Goal: Navigation & Orientation: Find specific page/section

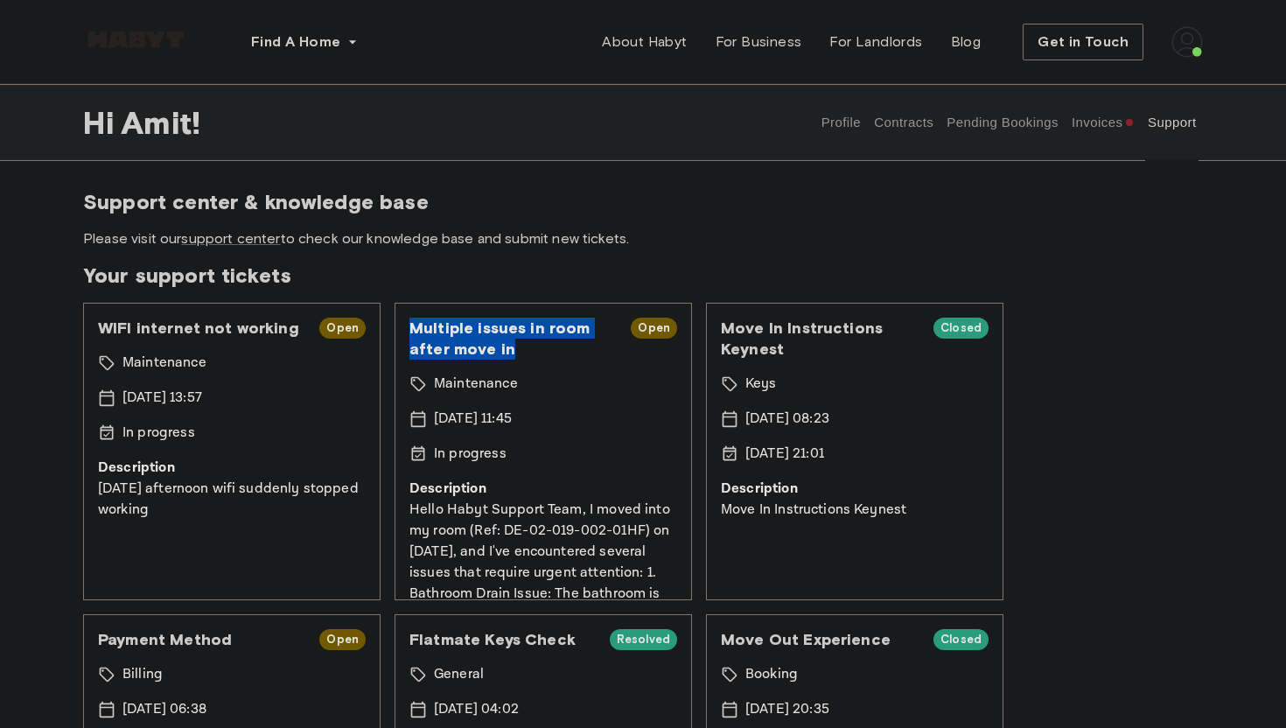
click at [303, 502] on p "[DATE] afternoon wifi suddenly stopped working" at bounding box center [232, 500] width 268 height 42
click at [274, 386] on div "WIFI internet not working Open Maintenance 17 Sep 2025 13:57 In progress Descri…" at bounding box center [231, 451] width 297 height 297
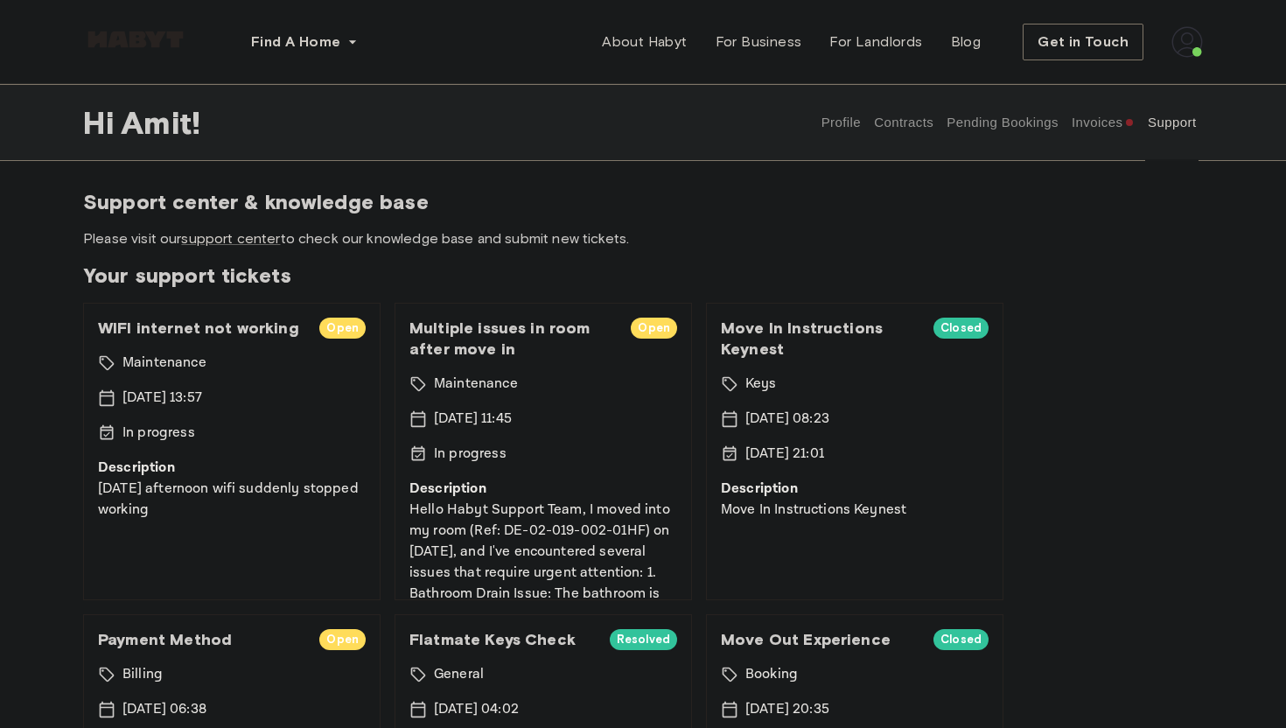
click at [163, 42] on img at bounding box center [135, 39] width 105 height 17
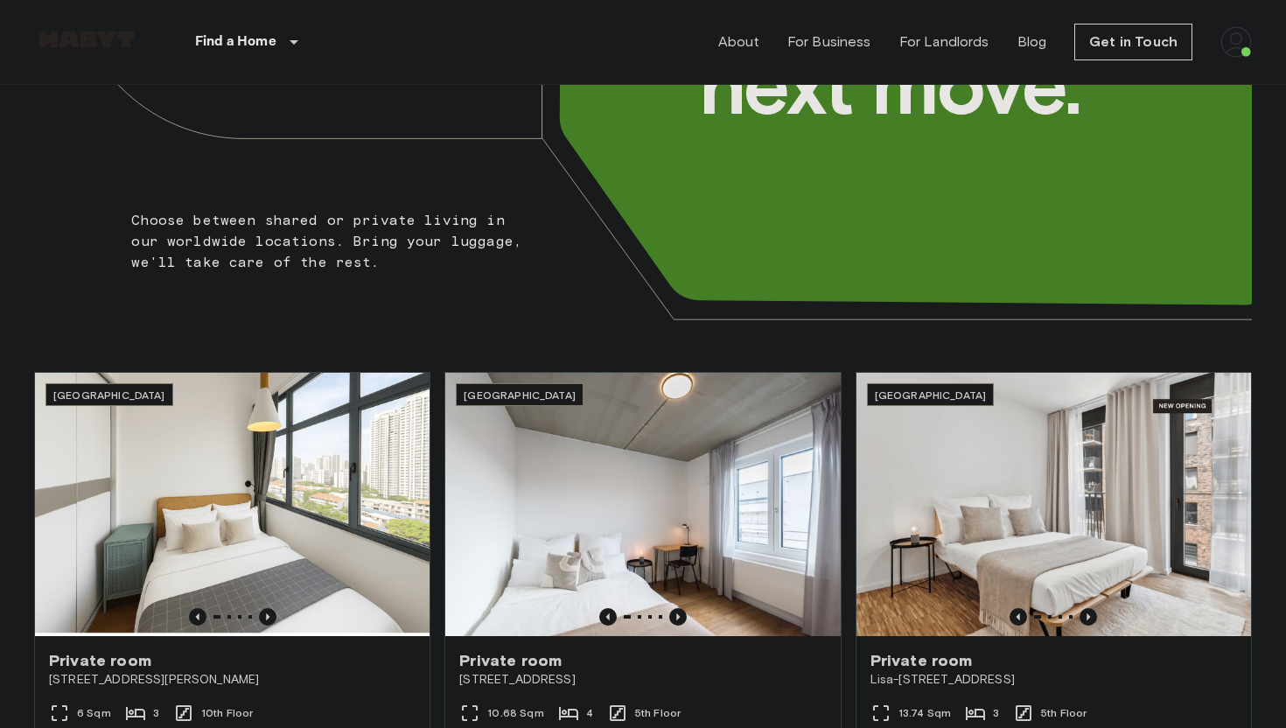
scroll to position [277, 0]
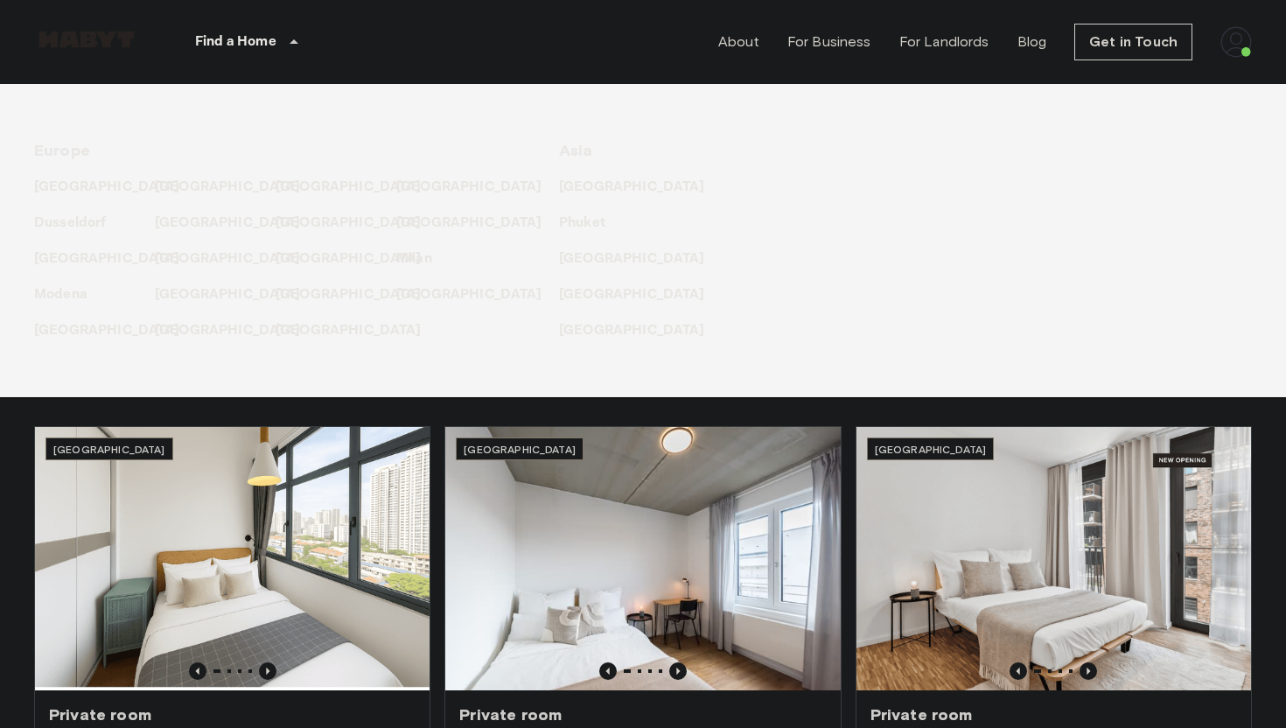
click at [262, 51] on p "Find a Home" at bounding box center [235, 41] width 81 height 21
click at [199, 298] on p "[GEOGRAPHIC_DATA]" at bounding box center [231, 294] width 146 height 21
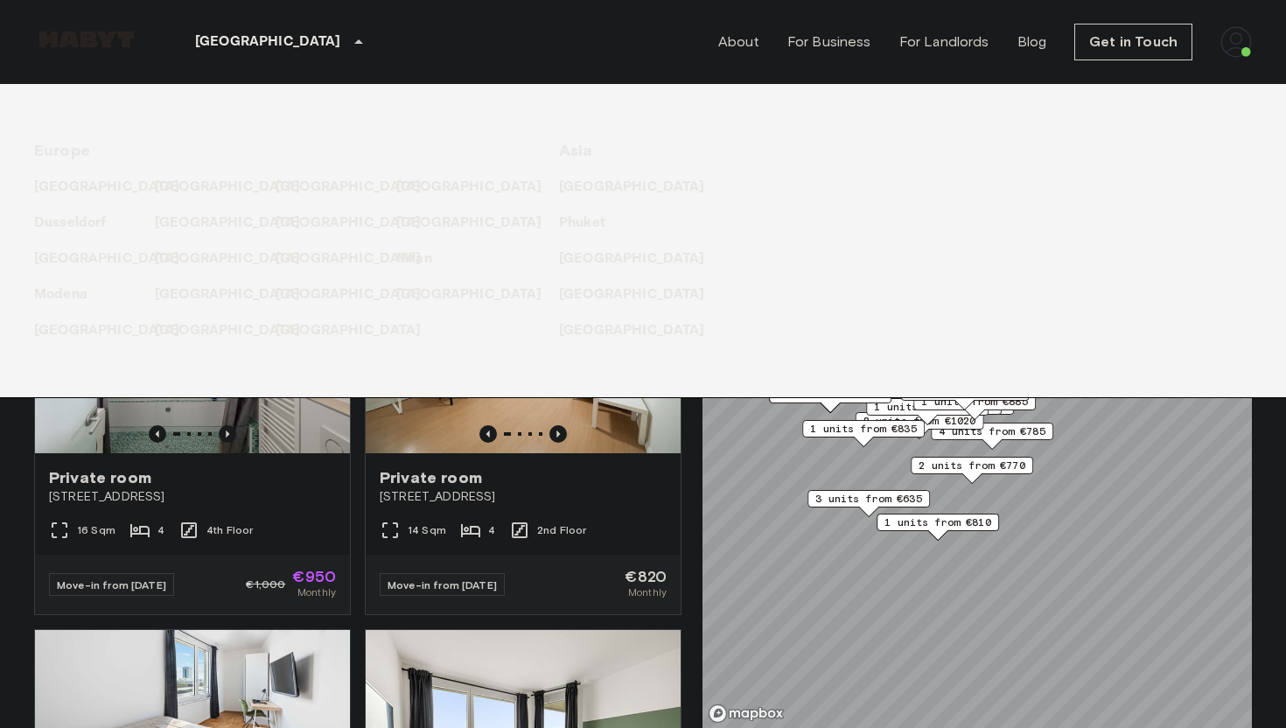
click at [1105, 150] on div "Europe Amsterdam Berlin Brussels Cologne Dusseldorf Frankfurt Graz Hamburg Leip…" at bounding box center [622, 240] width 1260 height 313
click at [232, 36] on p "[GEOGRAPHIC_DATA]" at bounding box center [268, 41] width 146 height 21
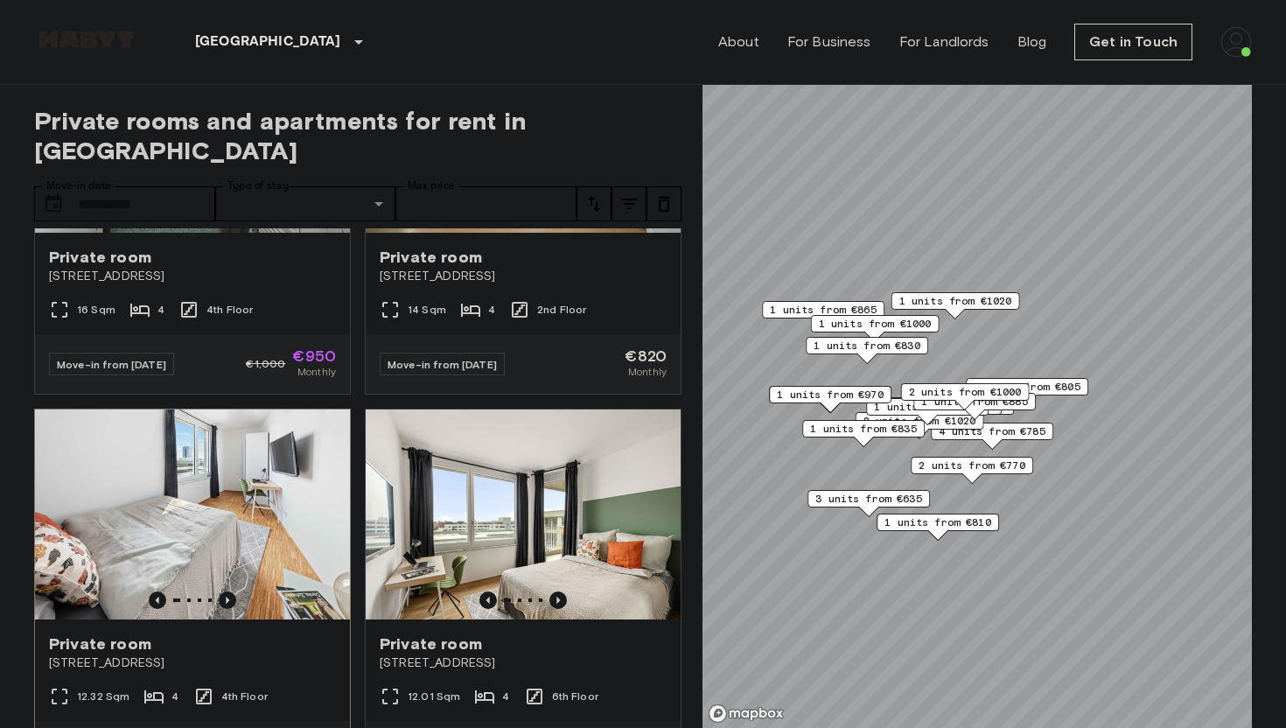
scroll to position [341, 0]
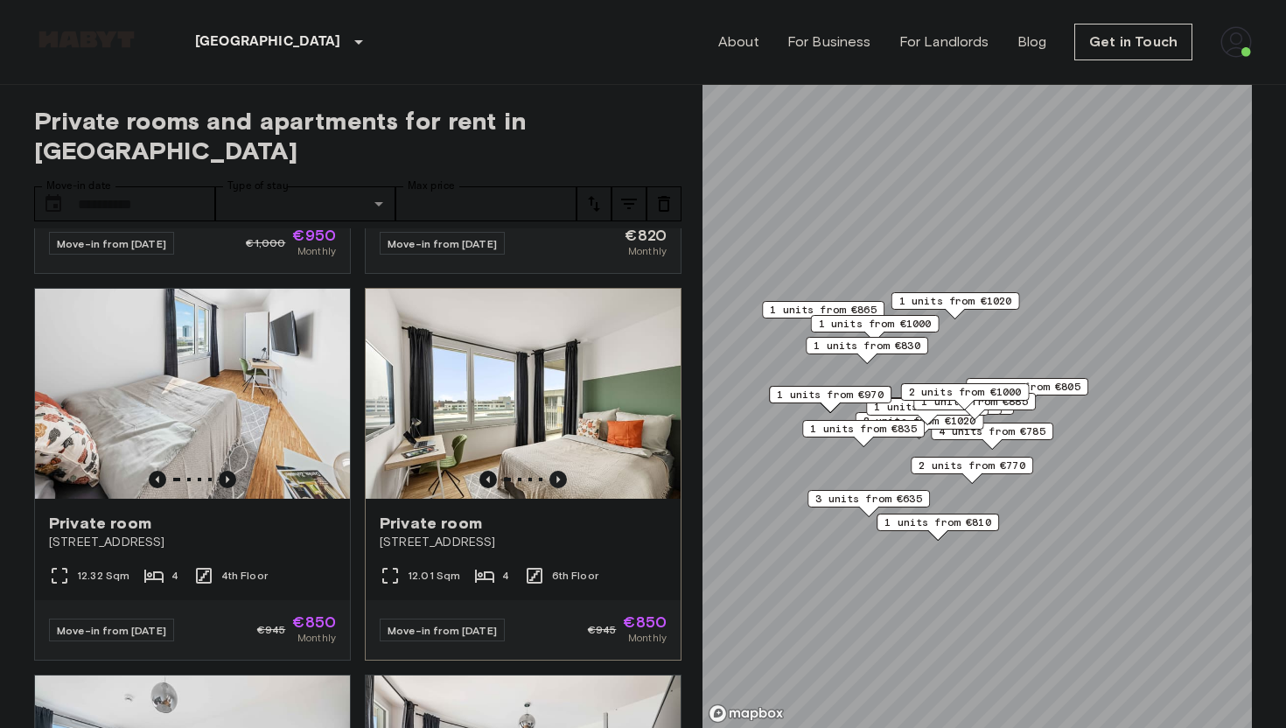
click at [555, 471] on icon "Previous image" at bounding box center [557, 479] width 17 height 17
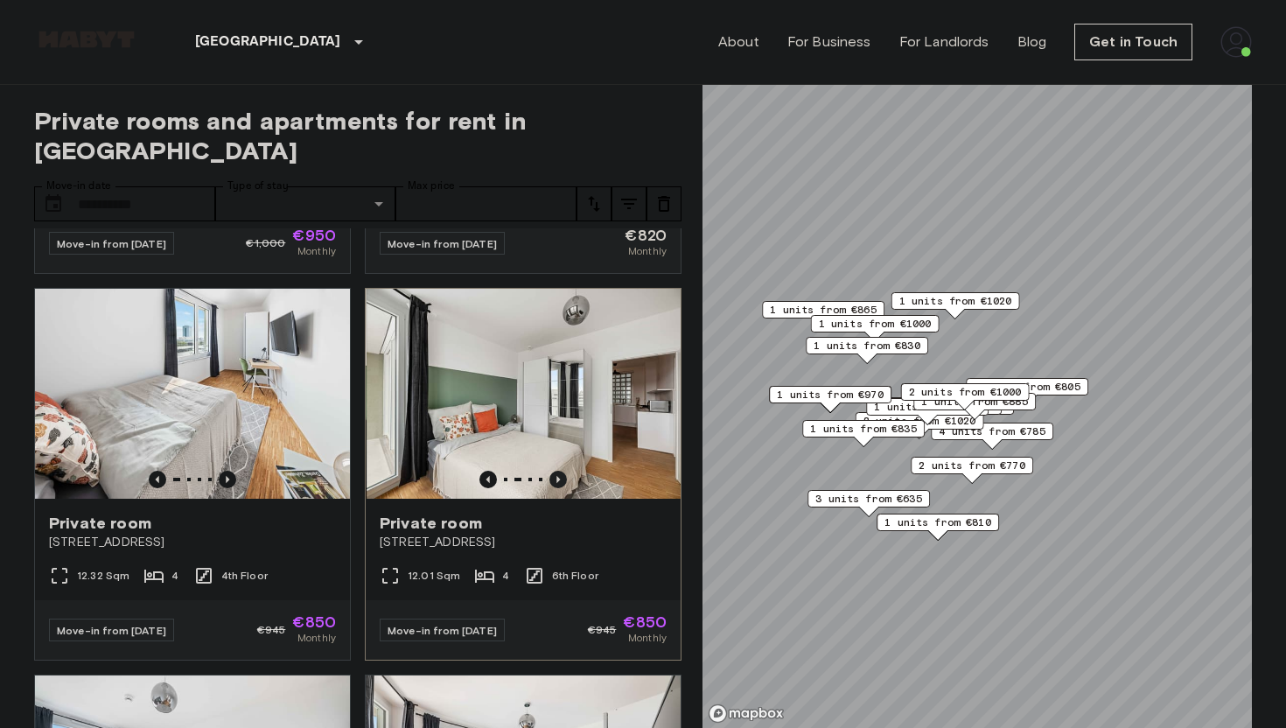
click at [555, 471] on icon "Previous image" at bounding box center [557, 479] width 17 height 17
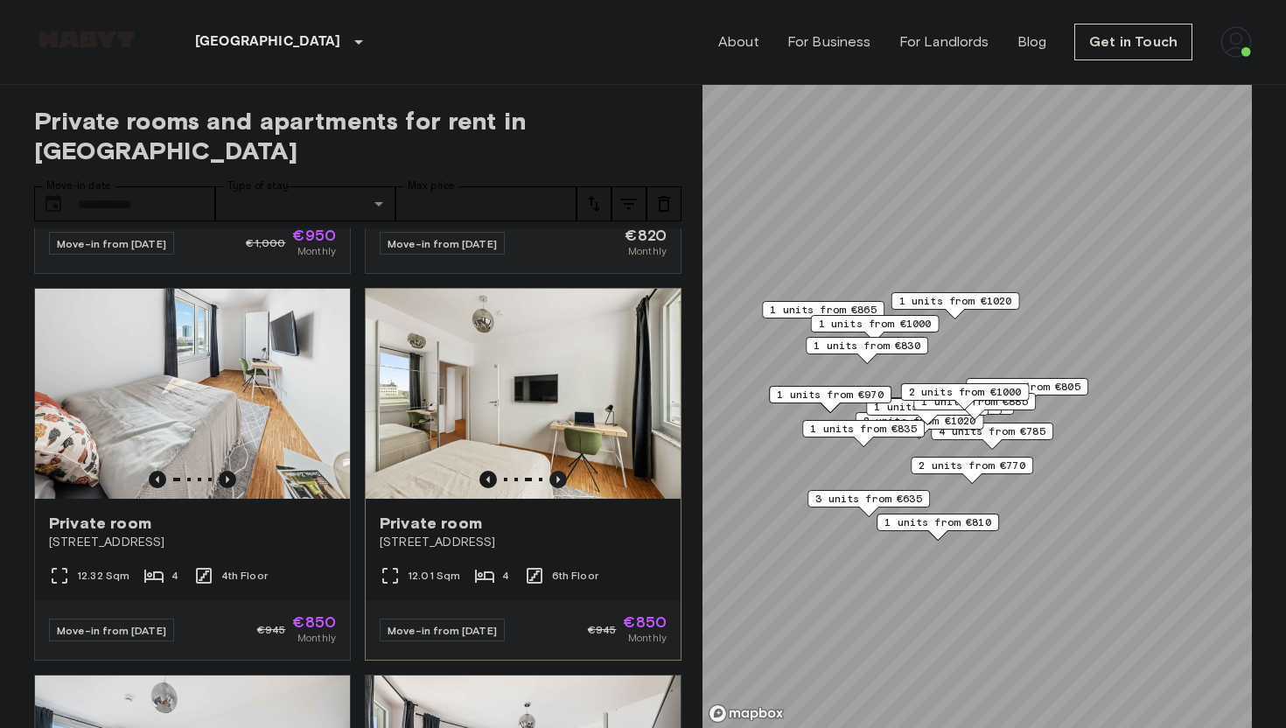
click at [555, 471] on icon "Previous image" at bounding box center [557, 479] width 17 height 17
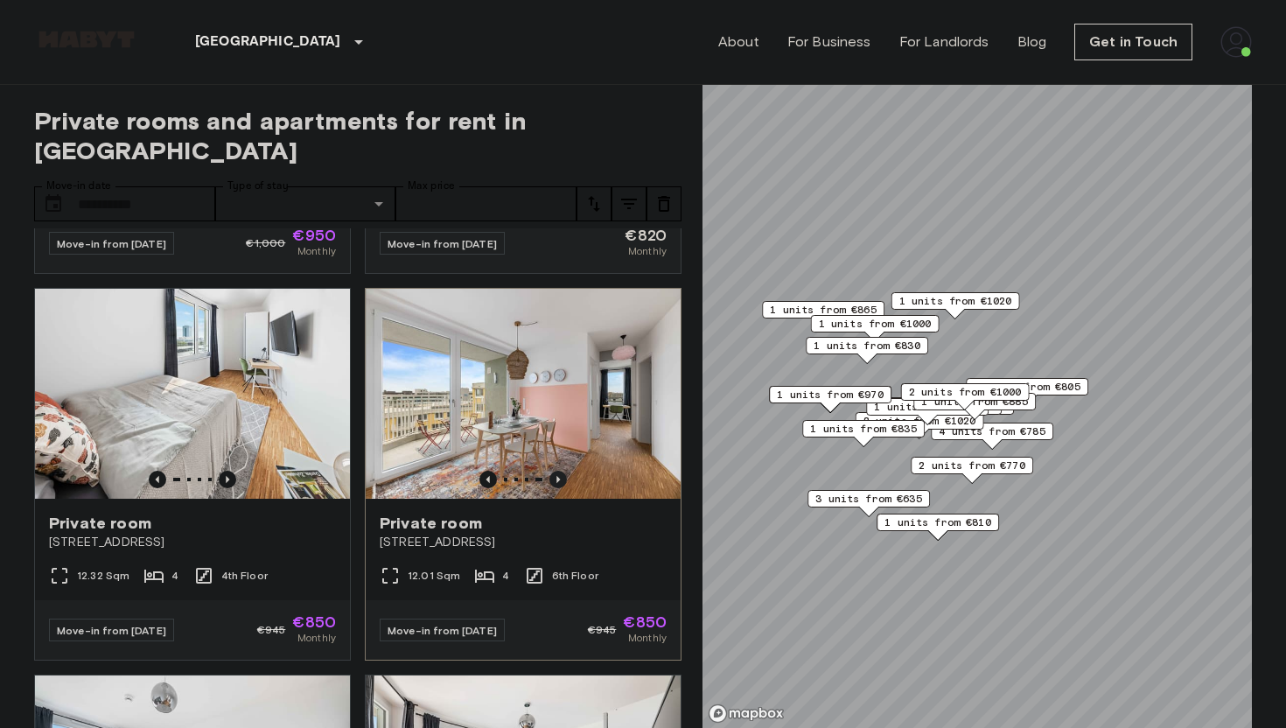
click at [555, 471] on icon "Previous image" at bounding box center [557, 479] width 17 height 17
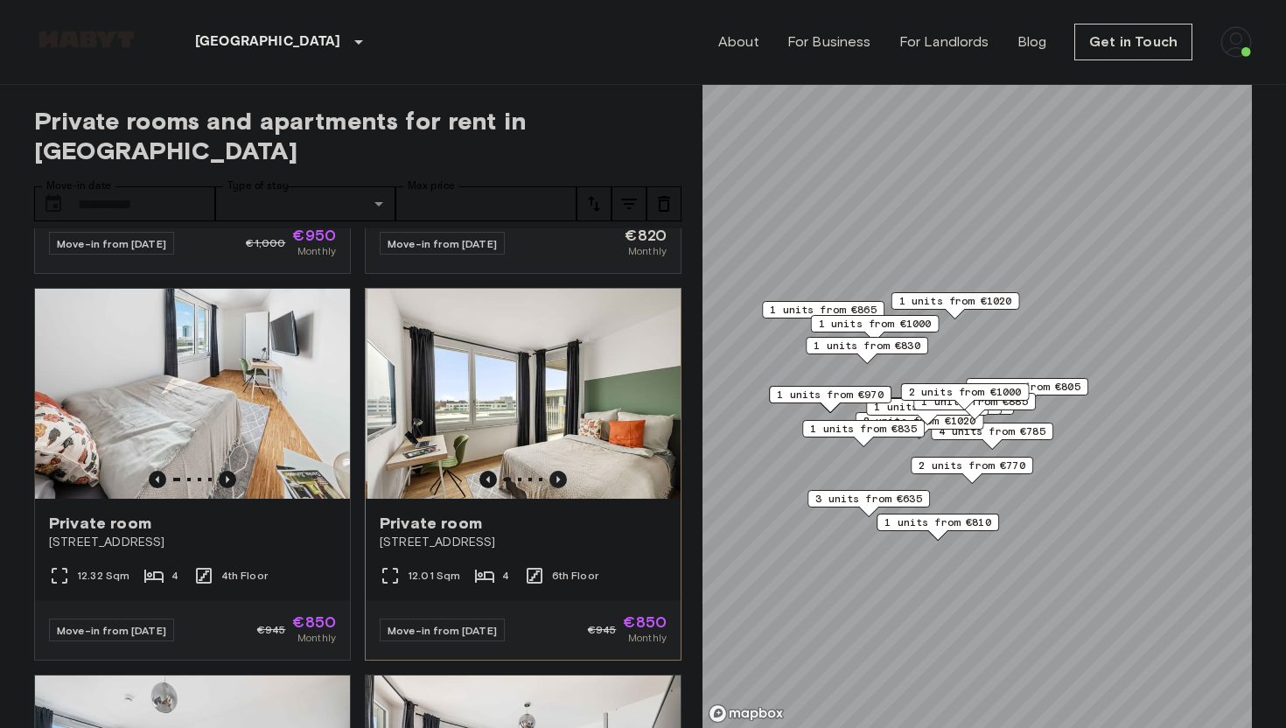
click at [555, 471] on icon "Previous image" at bounding box center [557, 479] width 17 height 17
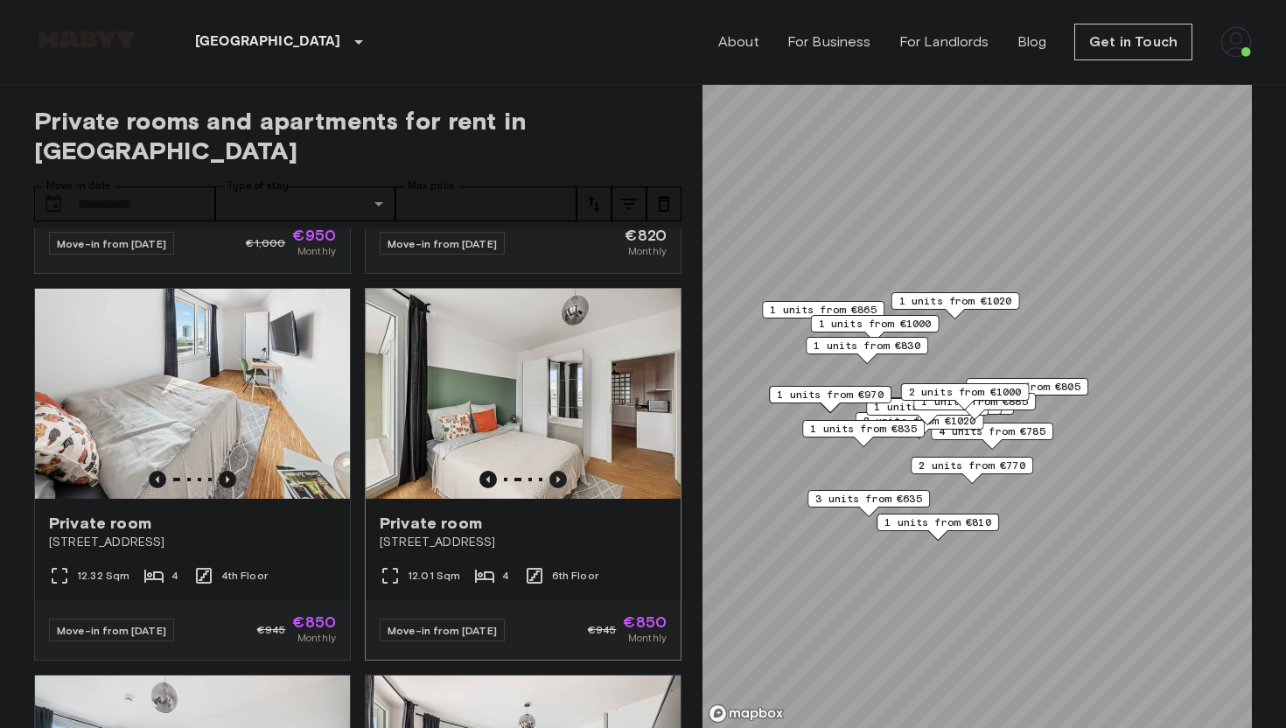
click at [553, 471] on icon "Previous image" at bounding box center [557, 479] width 17 height 17
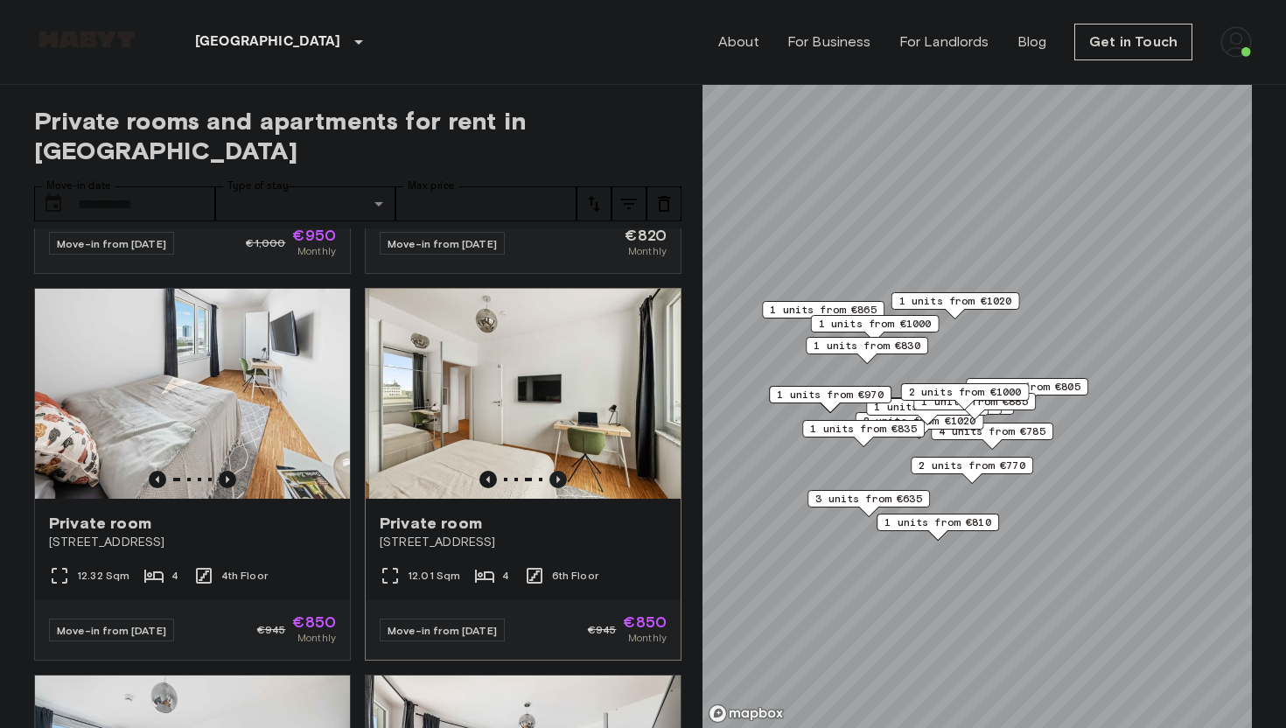
click at [553, 471] on icon "Previous image" at bounding box center [557, 479] width 17 height 17
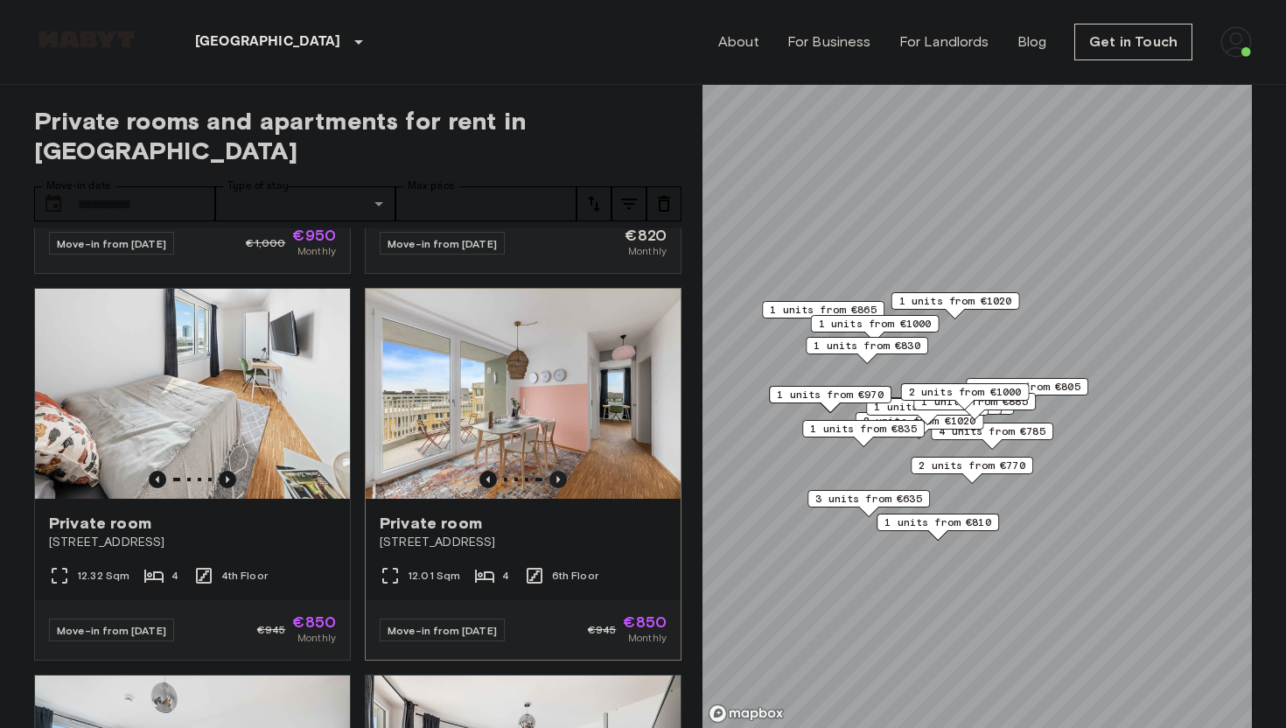
click at [554, 471] on icon "Previous image" at bounding box center [557, 479] width 17 height 17
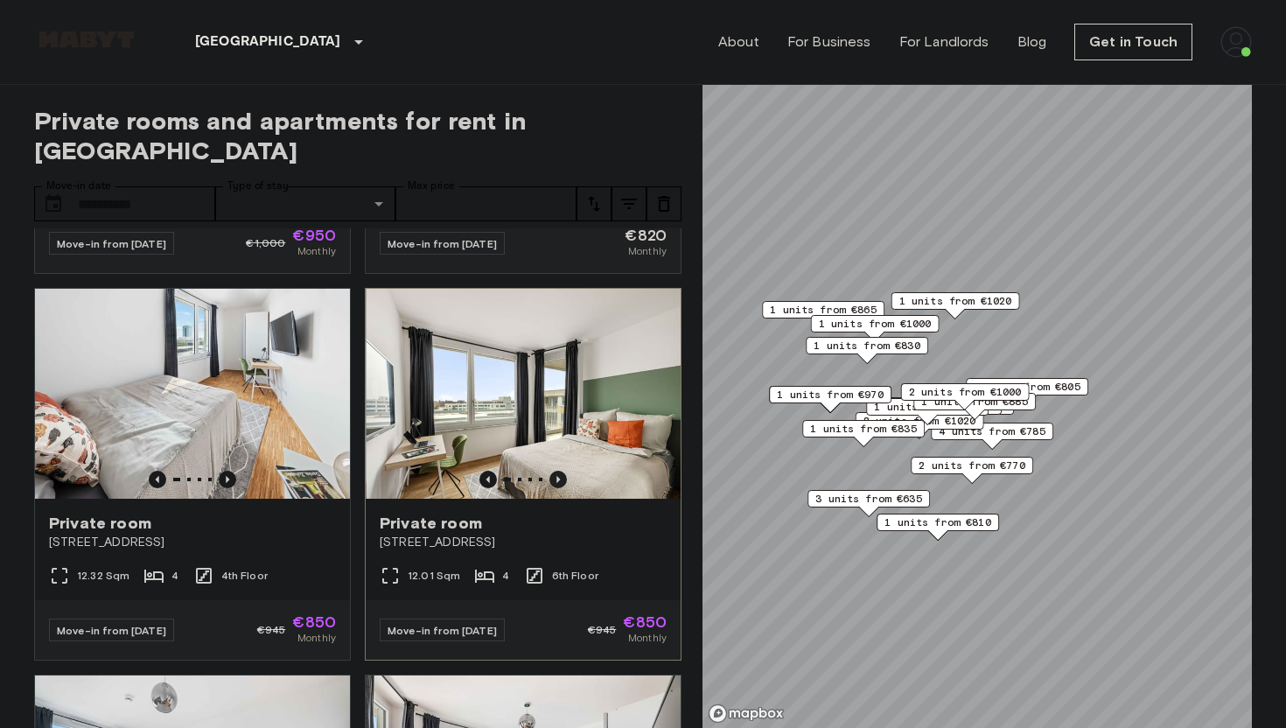
click at [554, 471] on icon "Previous image" at bounding box center [557, 479] width 17 height 17
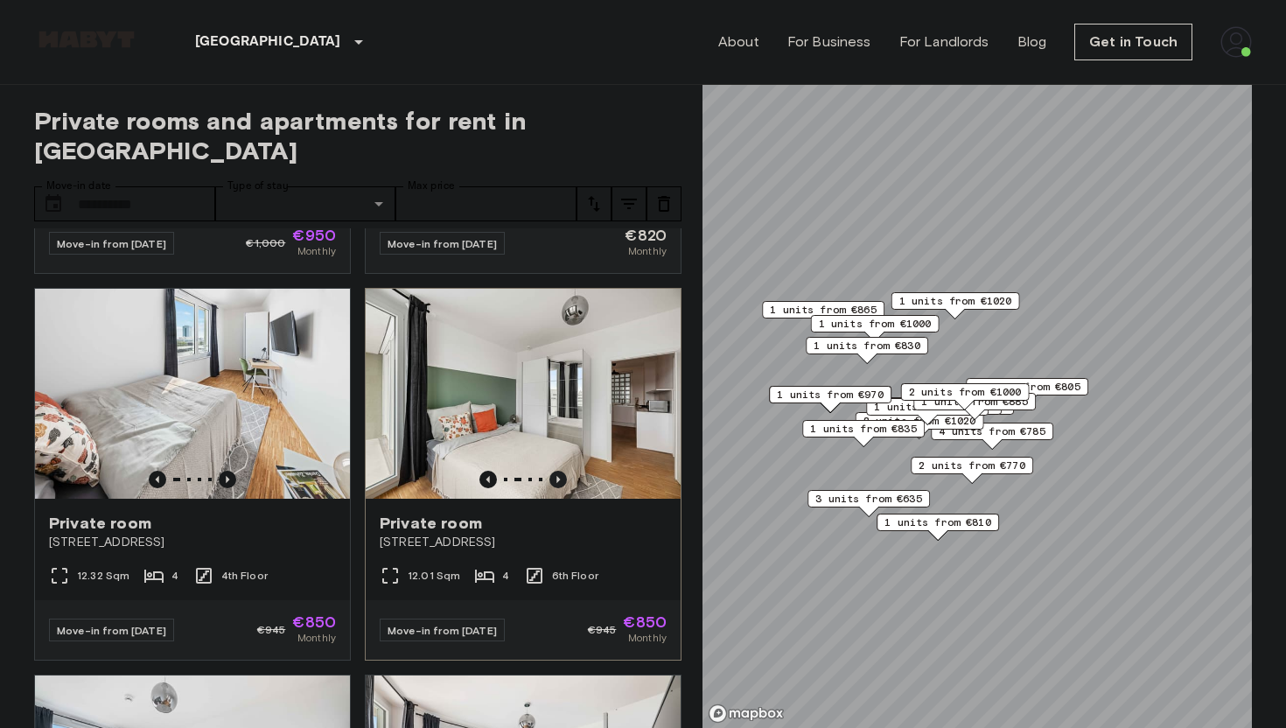
click at [554, 471] on icon "Previous image" at bounding box center [557, 479] width 17 height 17
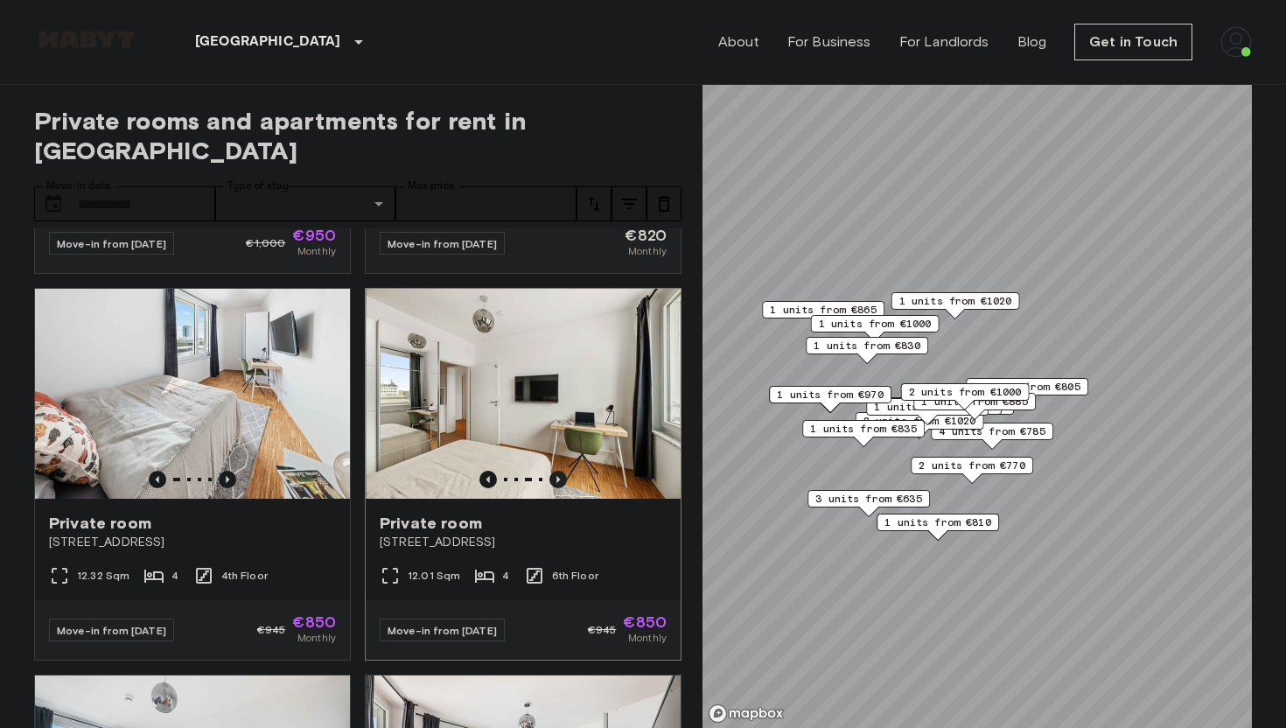
click at [554, 471] on icon "Previous image" at bounding box center [557, 479] width 17 height 17
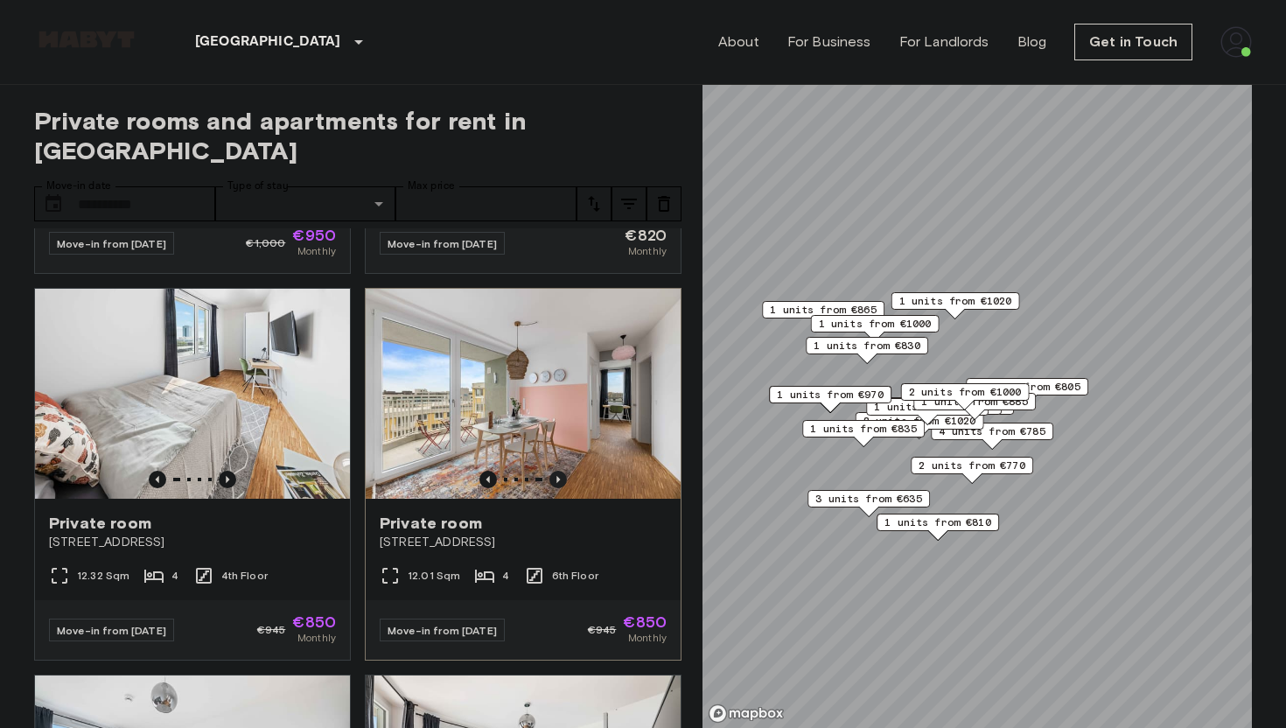
click at [554, 471] on icon "Previous image" at bounding box center [557, 479] width 17 height 17
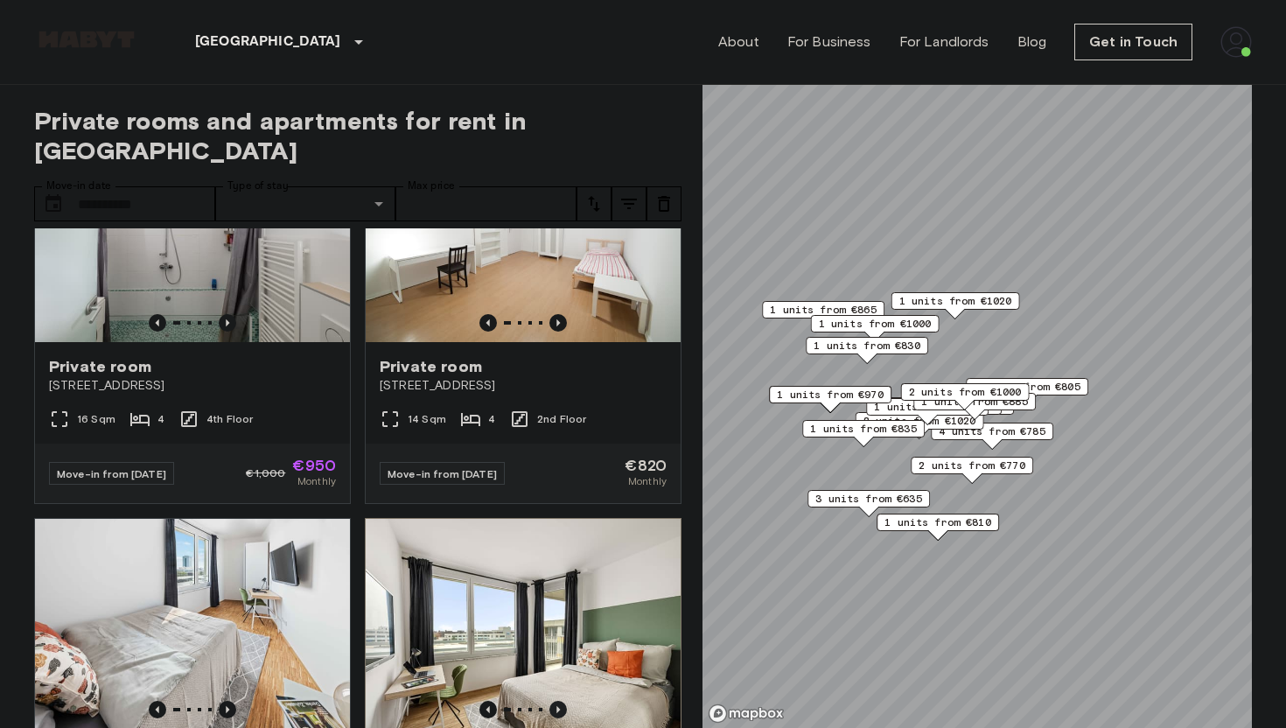
scroll to position [0, 0]
